Goal: Task Accomplishment & Management: Manage account settings

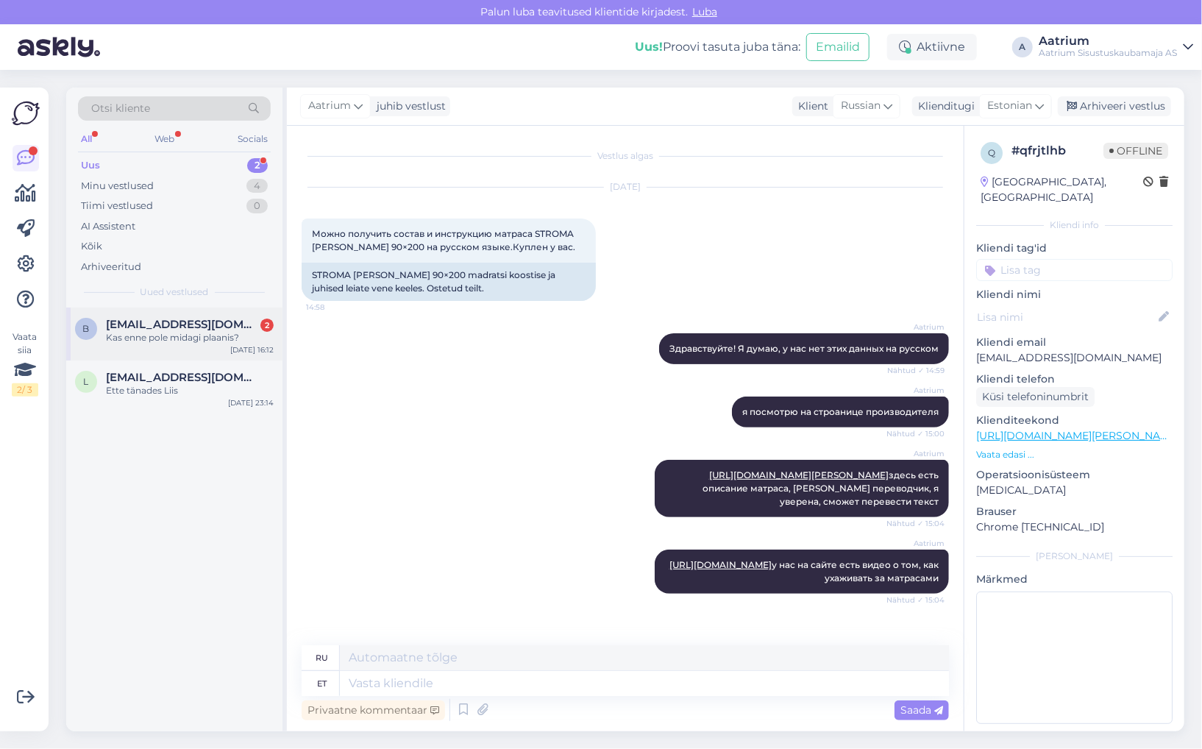
click at [193, 331] on div "Kas enne pole midagi plaanis?" at bounding box center [190, 337] width 168 height 13
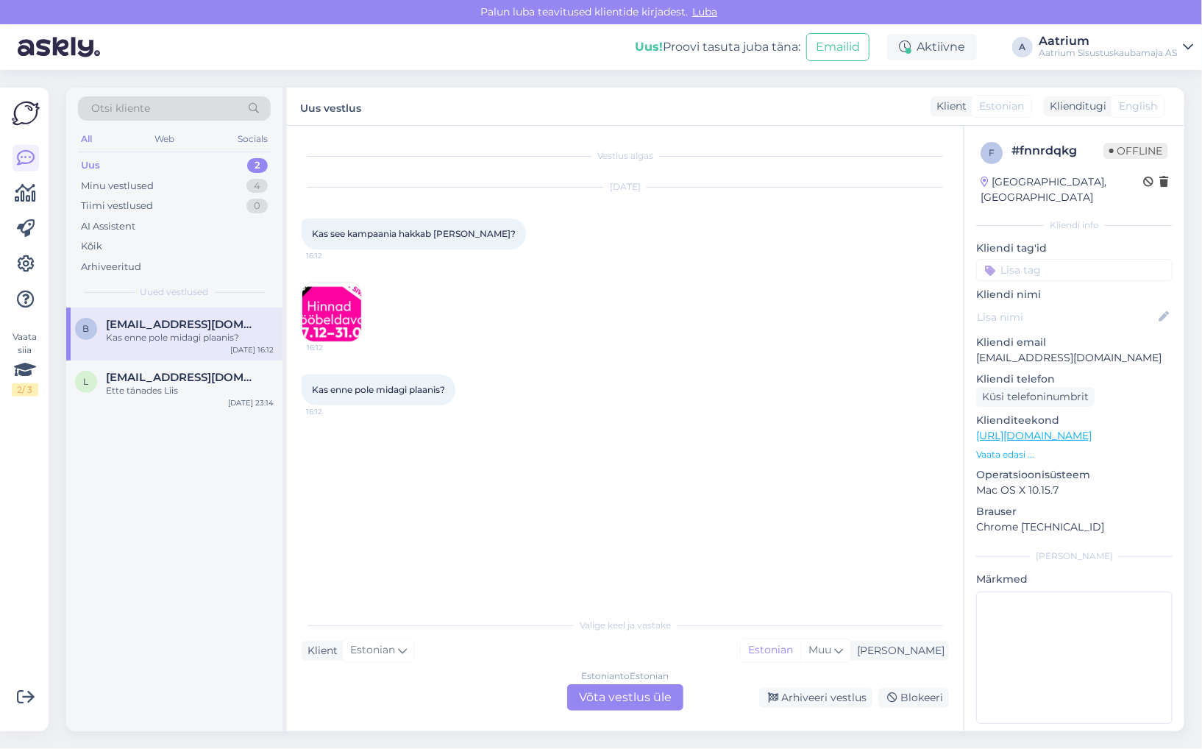
click at [332, 311] on img at bounding box center [331, 311] width 59 height 59
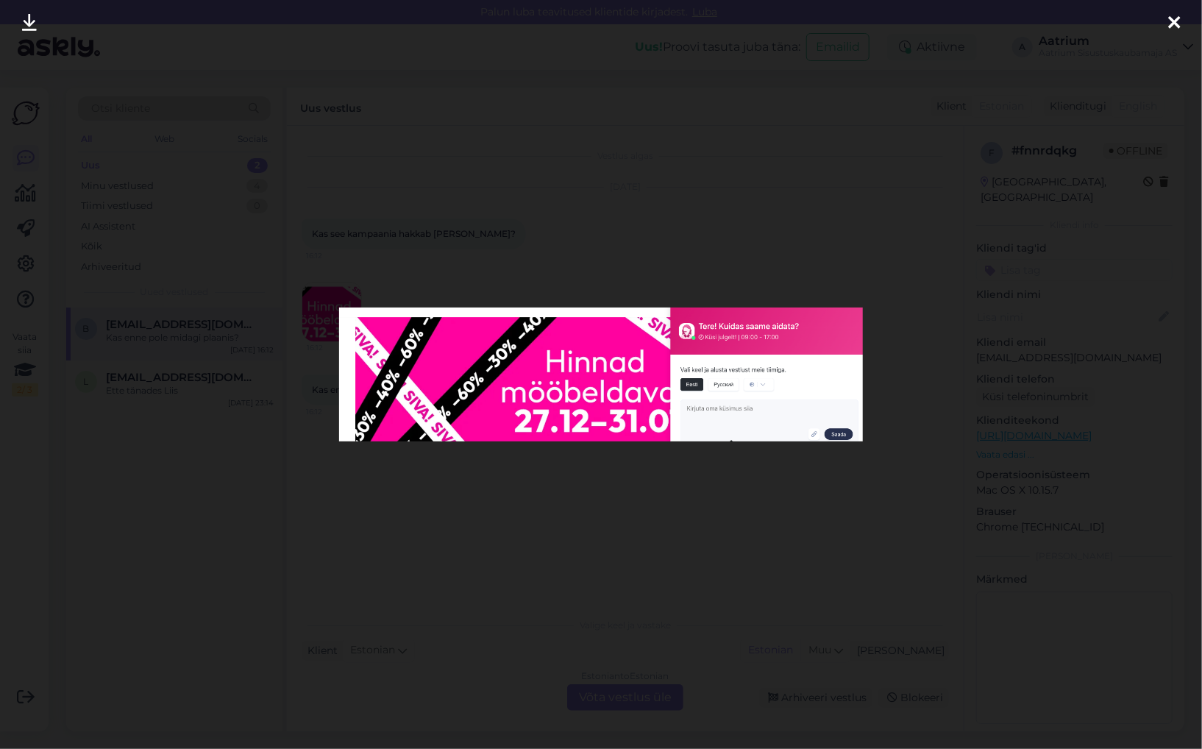
click at [1173, 23] on icon at bounding box center [1174, 23] width 12 height 19
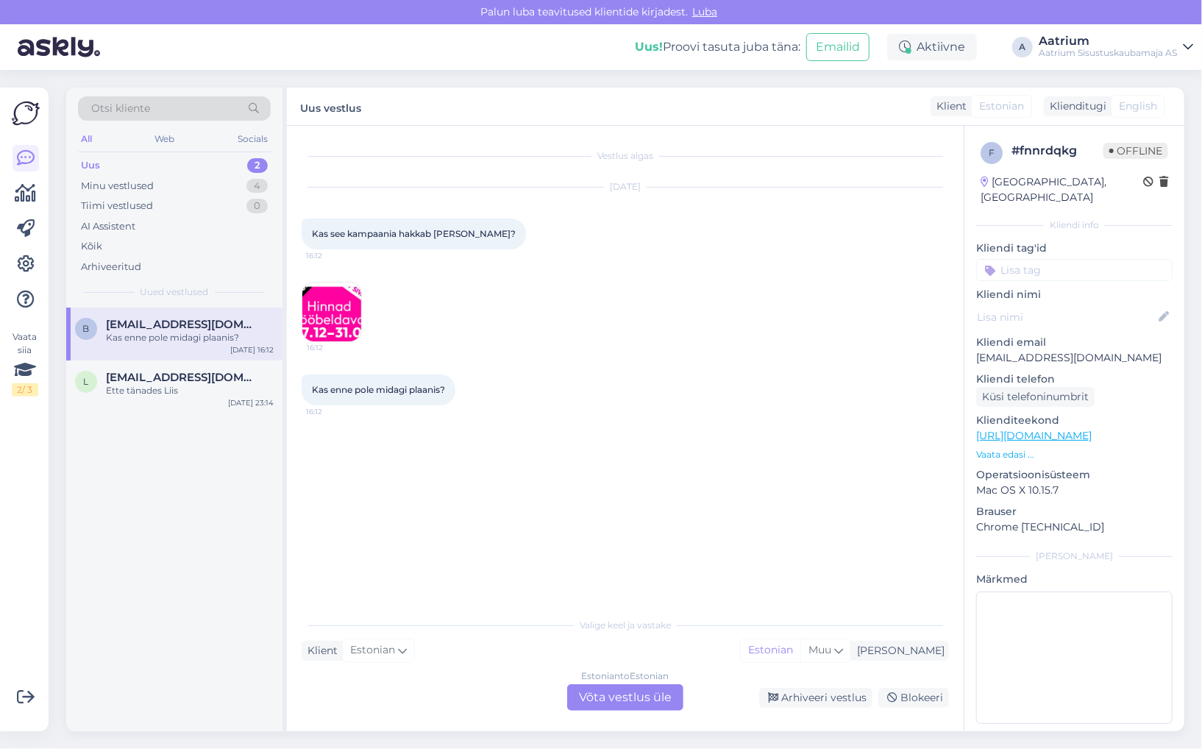
click at [333, 319] on img at bounding box center [331, 311] width 59 height 59
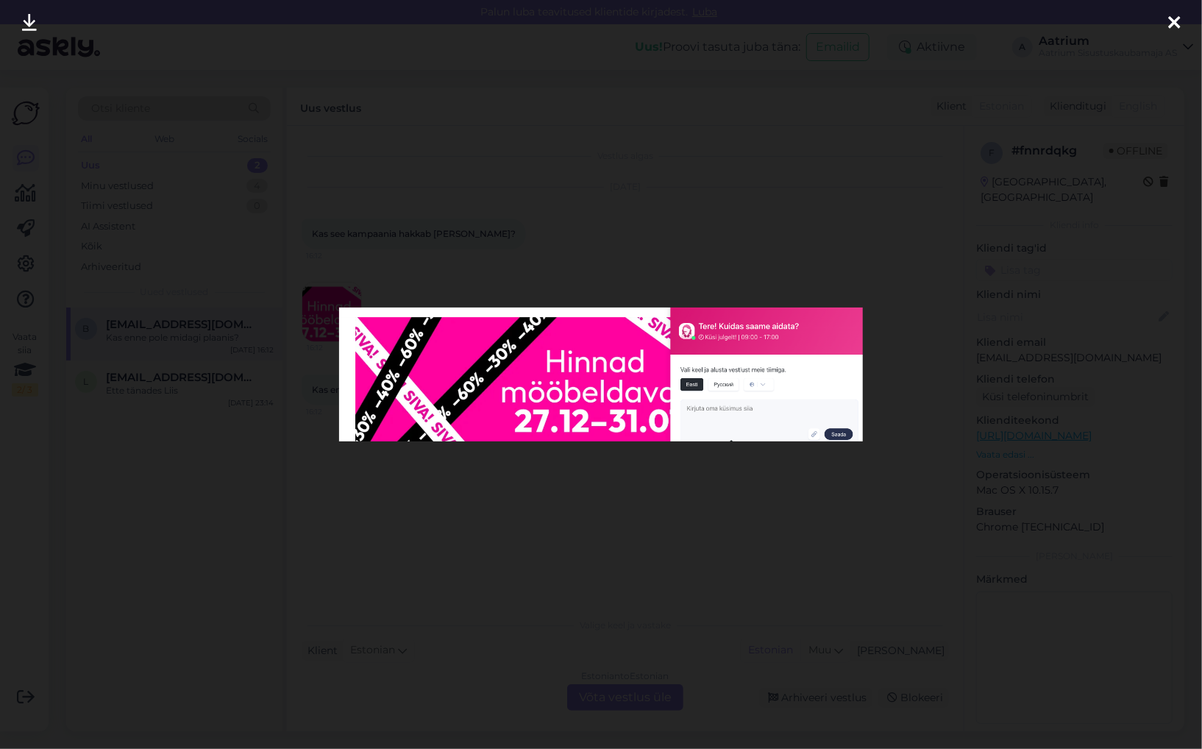
click at [1171, 24] on icon at bounding box center [1174, 23] width 12 height 19
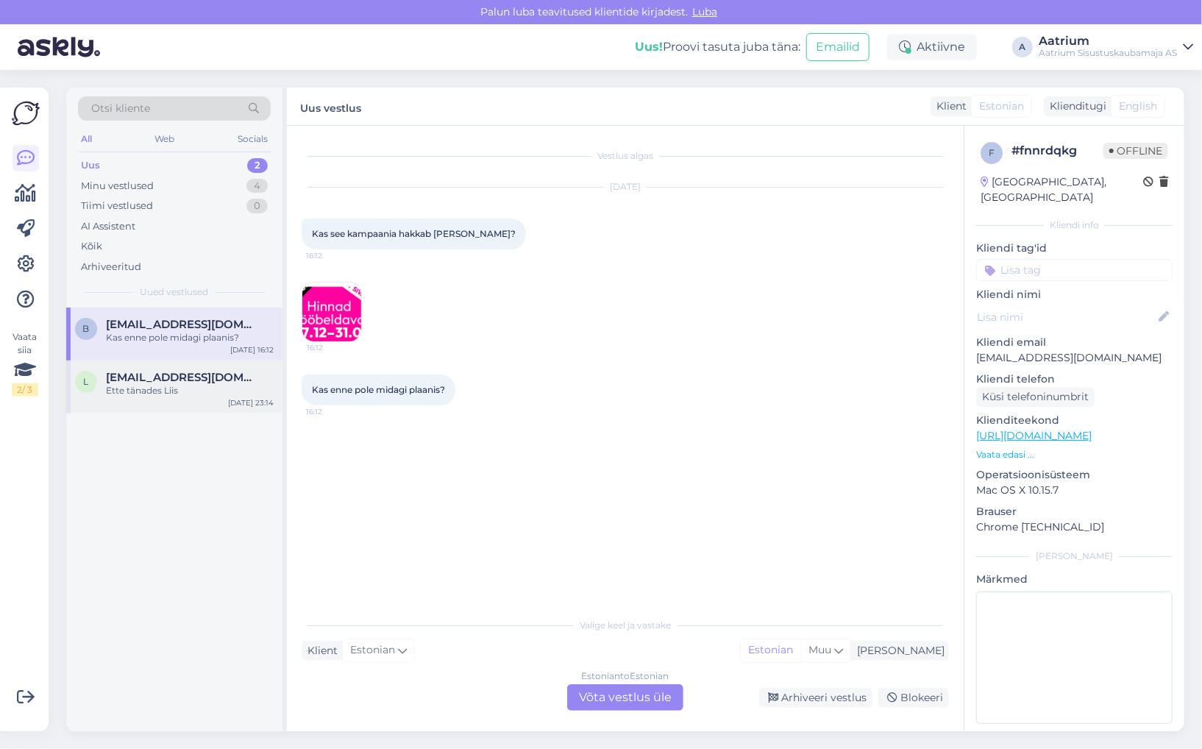
click at [112, 376] on span "[EMAIL_ADDRESS][DOMAIN_NAME]" at bounding box center [182, 377] width 153 height 13
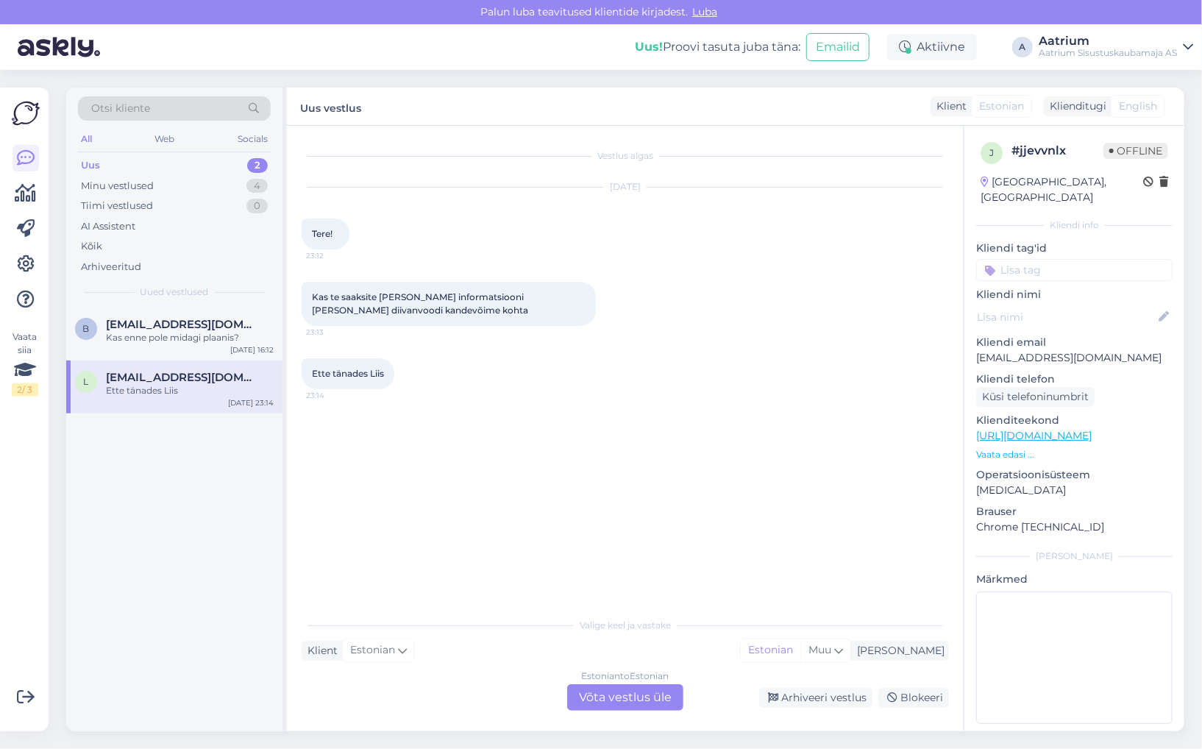
click at [319, 494] on div "Vestlus algas [DATE] Tere! 23:12 Kas te saaksite [PERSON_NAME] informatsiooni […" at bounding box center [632, 368] width 660 height 456
click at [415, 493] on div "Vestlus algas [DATE] Tere! 23:12 Kas te saaksite [PERSON_NAME] informatsiooni […" at bounding box center [632, 368] width 660 height 456
drag, startPoint x: 1101, startPoint y: 338, endPoint x: 970, endPoint y: 341, distance: 130.9
click at [970, 341] on div "j # jjevvnlx Offline [GEOGRAPHIC_DATA], [GEOGRAPHIC_DATA] Kliendi info Kliendi …" at bounding box center [1074, 436] width 220 height 620
copy p "[EMAIL_ADDRESS][DOMAIN_NAME]"
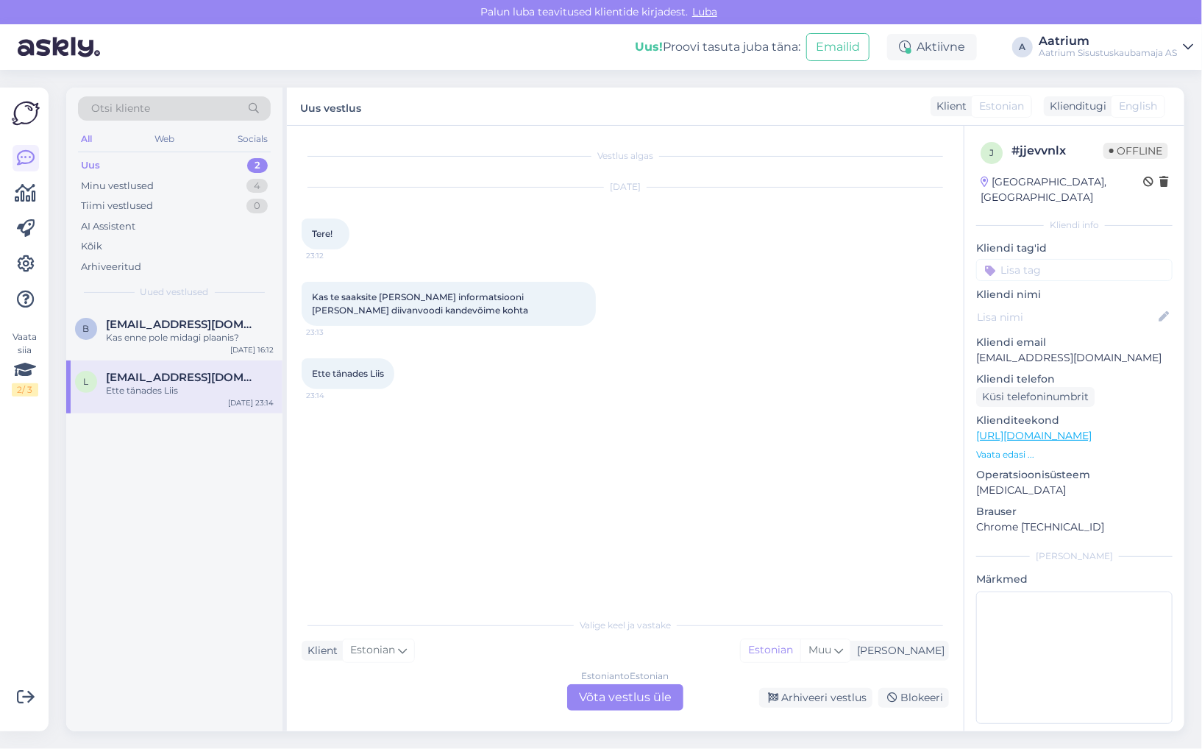
click at [340, 500] on div "Vestlus algas [DATE] Tere! 23:12 Kas te saaksite [PERSON_NAME] informatsiooni […" at bounding box center [632, 368] width 660 height 456
click at [349, 474] on div "Vestlus algas [DATE] Tere! 23:12 Kas te saaksite [PERSON_NAME] informatsiooni […" at bounding box center [632, 368] width 660 height 456
click at [805, 701] on div "Arhiveeri vestlus" at bounding box center [815, 698] width 113 height 20
